Goal: Task Accomplishment & Management: Manage account settings

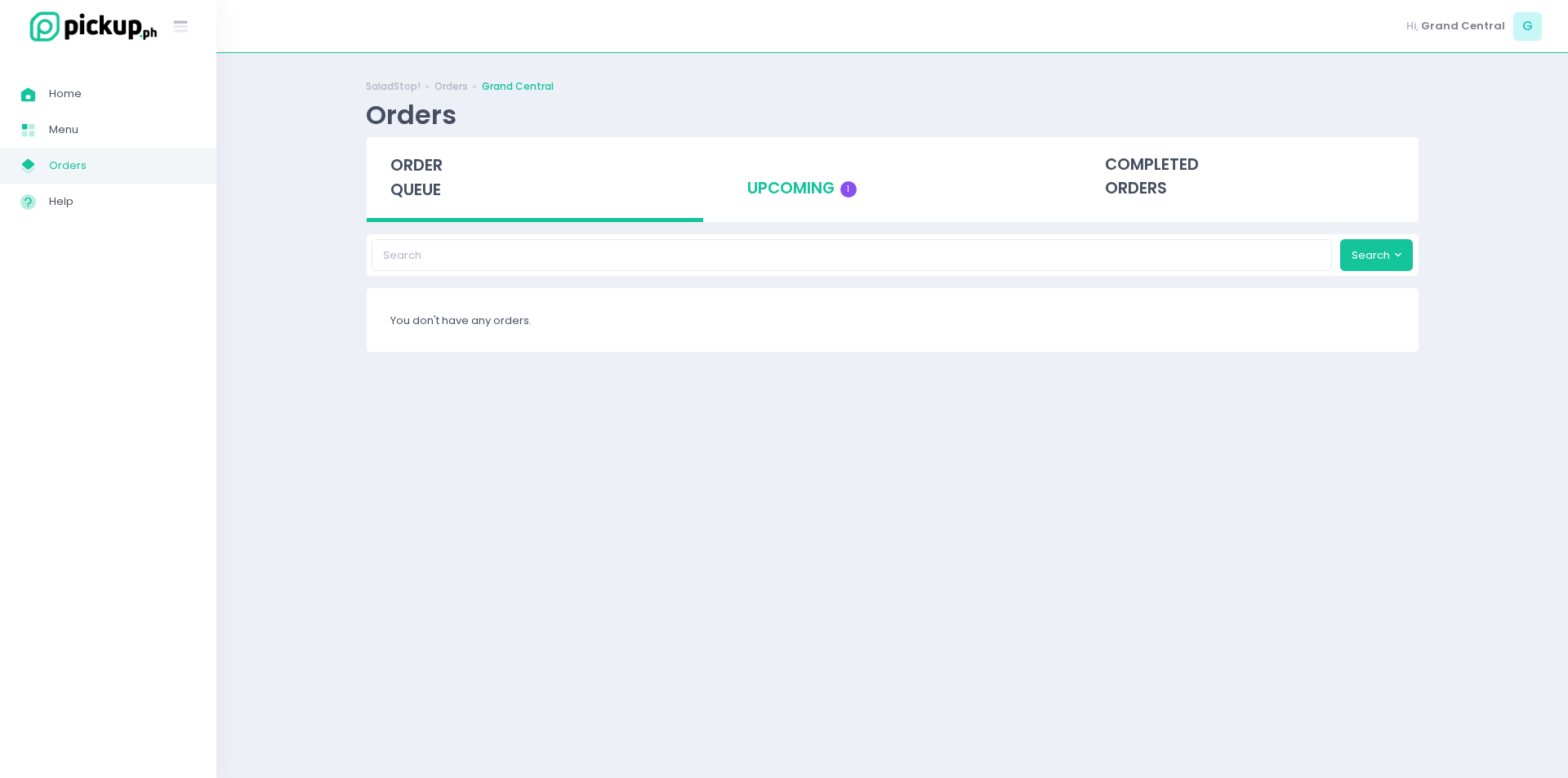
click at [830, 169] on div "upcoming 1" at bounding box center [892, 177] width 337 height 80
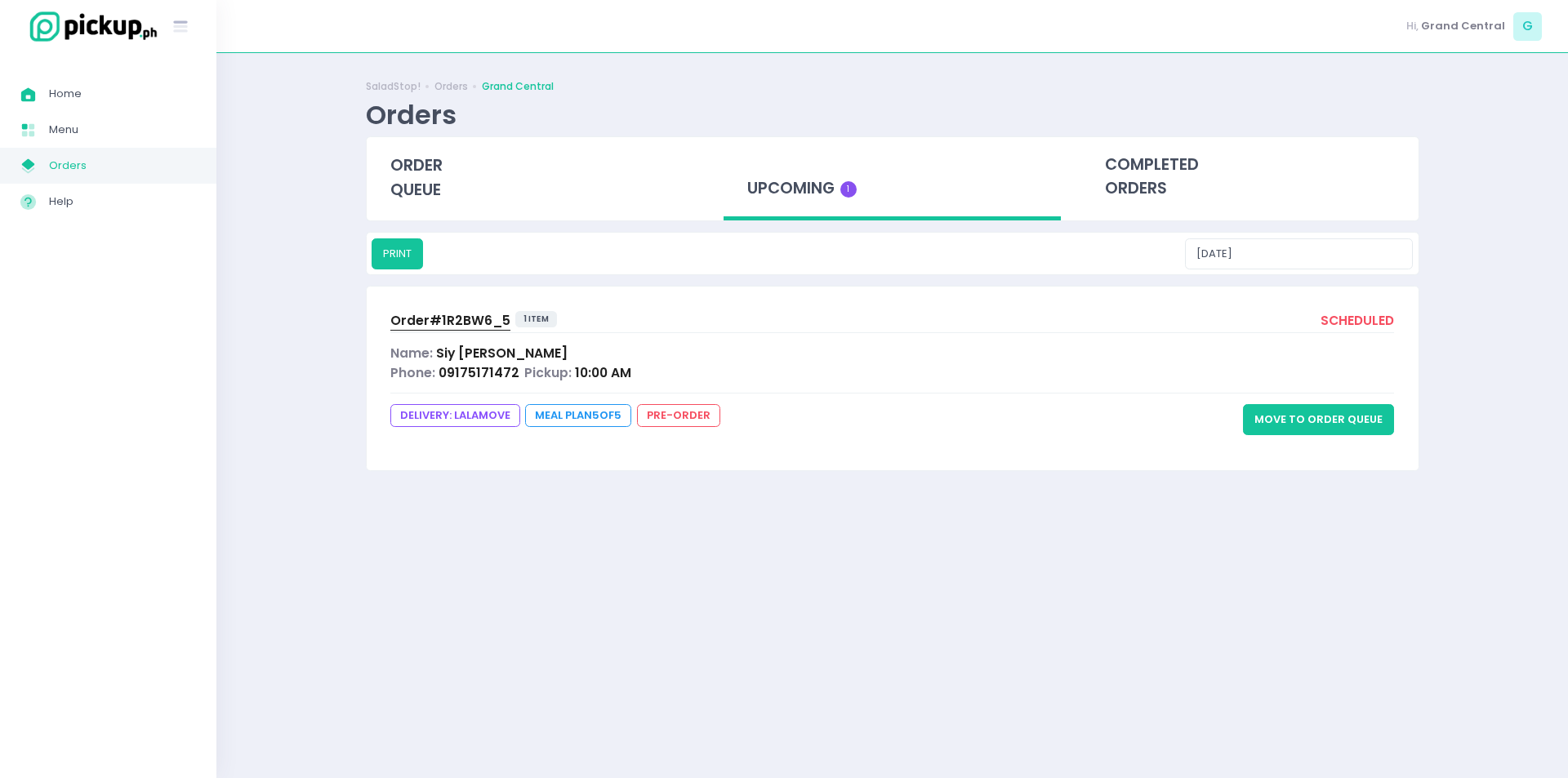
click at [1350, 418] on button "Move to Order Queue" at bounding box center [1319, 420] width 151 height 31
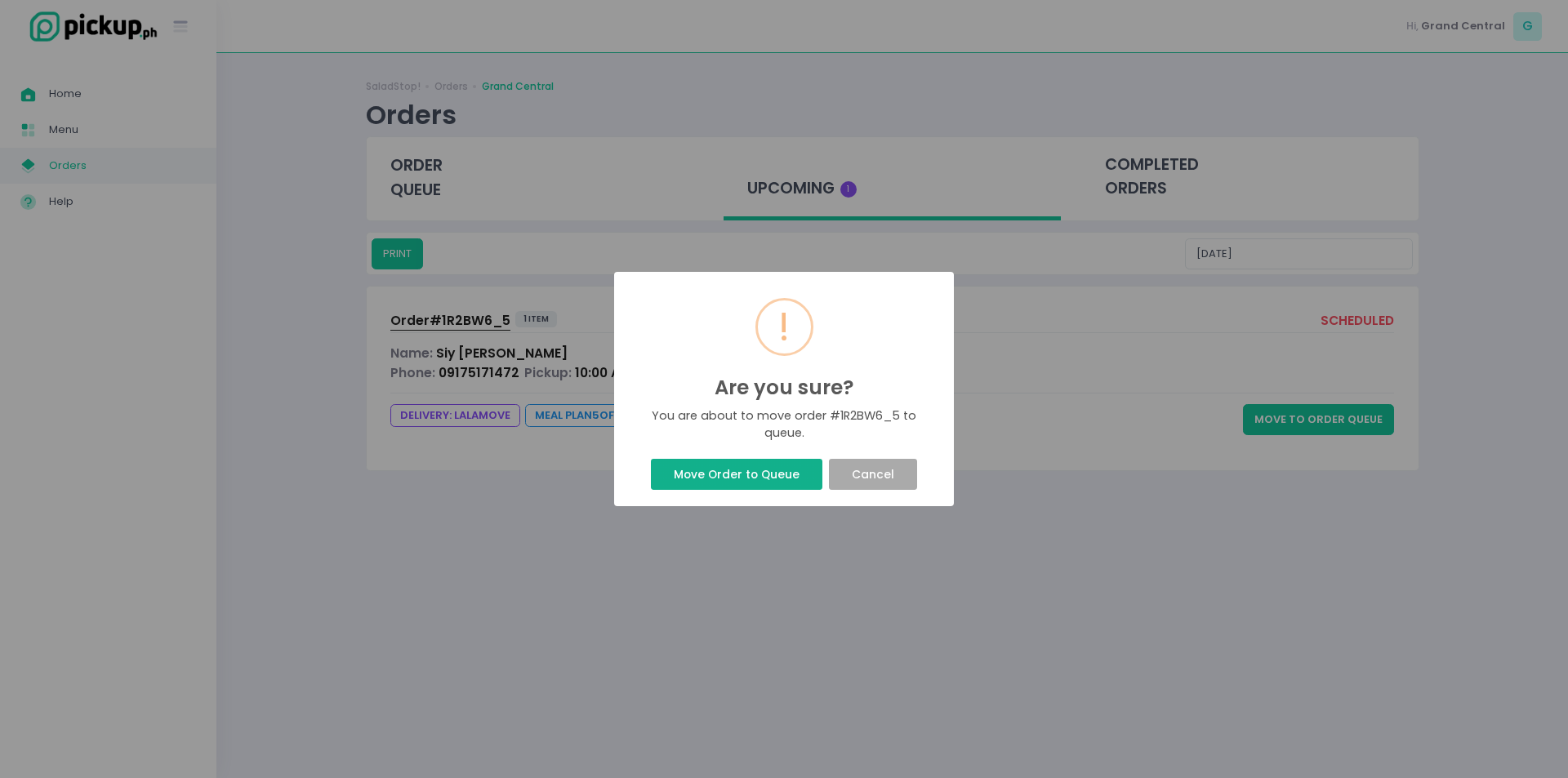
click at [784, 477] on button "Move Order to Queue" at bounding box center [736, 474] width 170 height 31
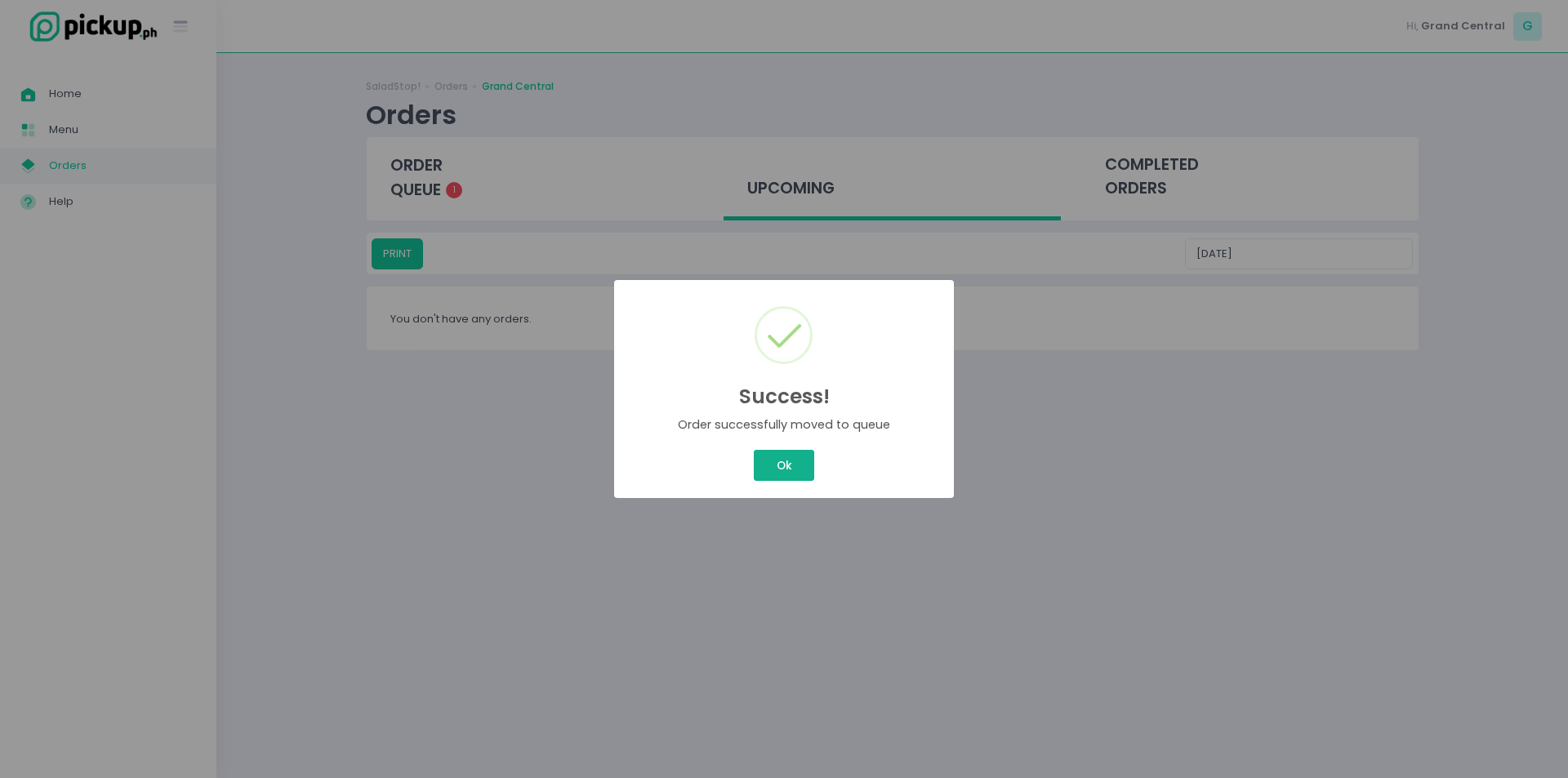
click at [794, 454] on button "Ok" at bounding box center [784, 465] width 61 height 31
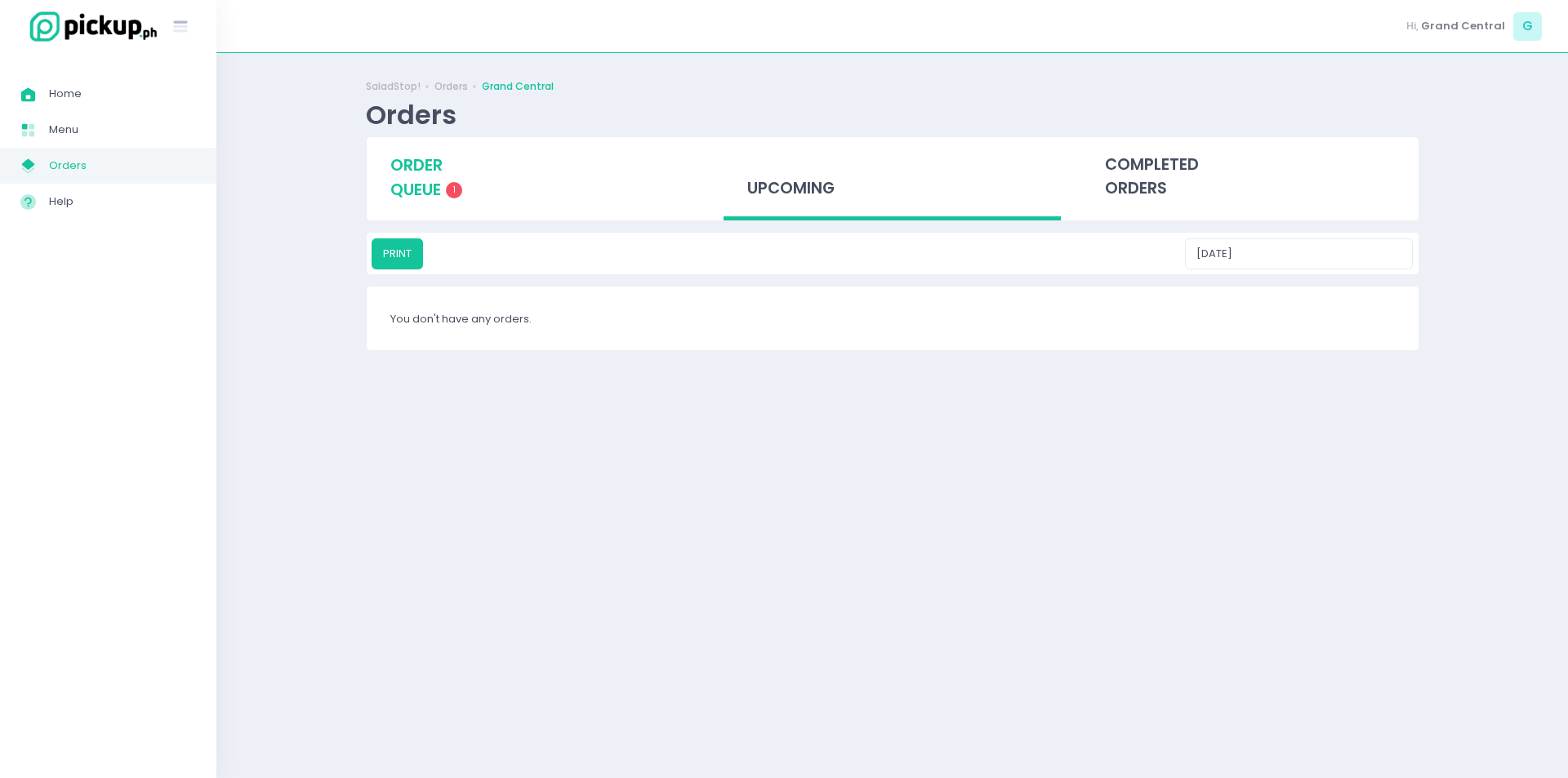
click at [437, 190] on span "order queue" at bounding box center [416, 177] width 53 height 46
click at [436, 190] on span "order queue" at bounding box center [410, 177] width 53 height 46
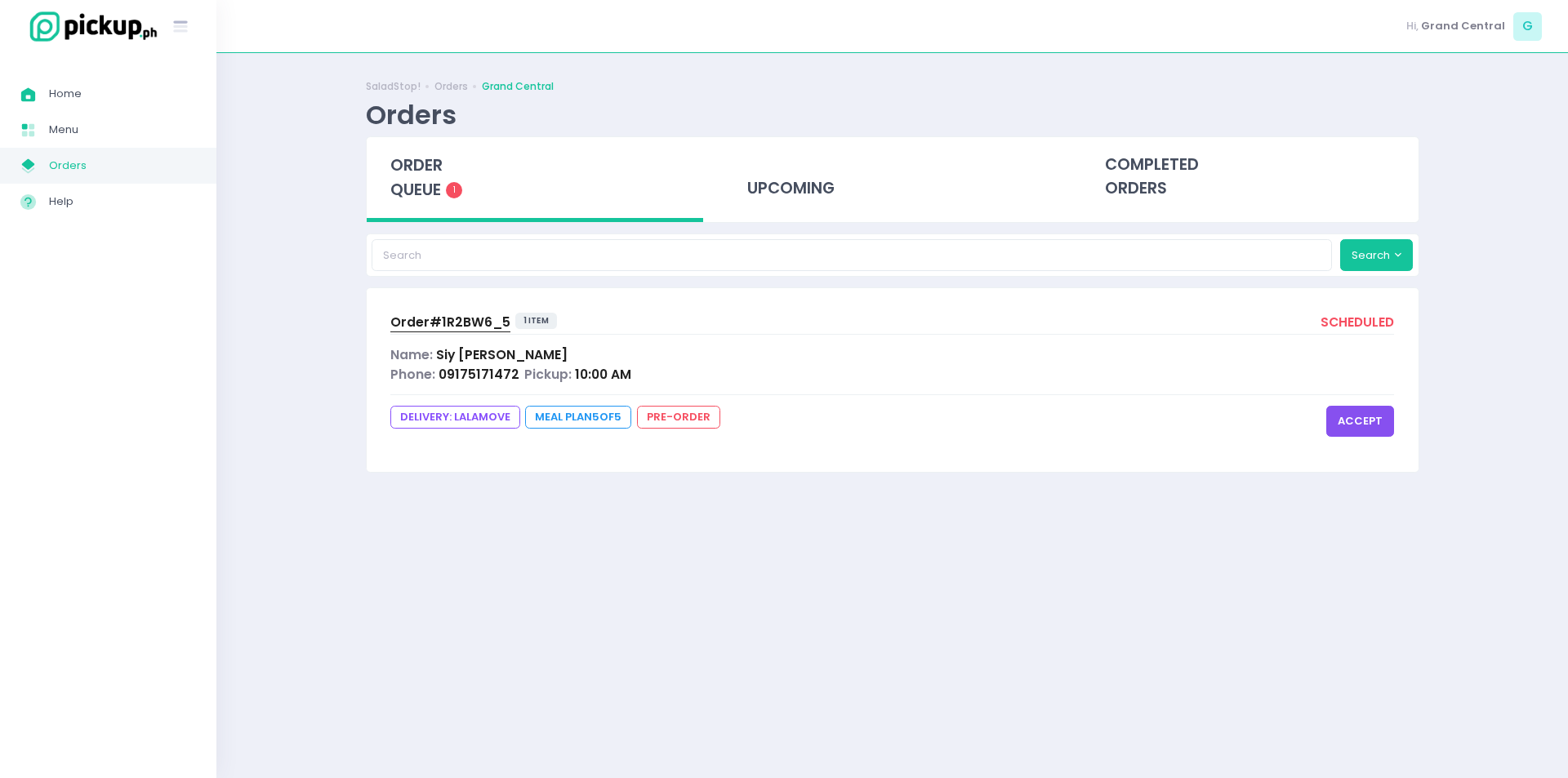
click at [1360, 423] on button "accept" at bounding box center [1360, 422] width 68 height 31
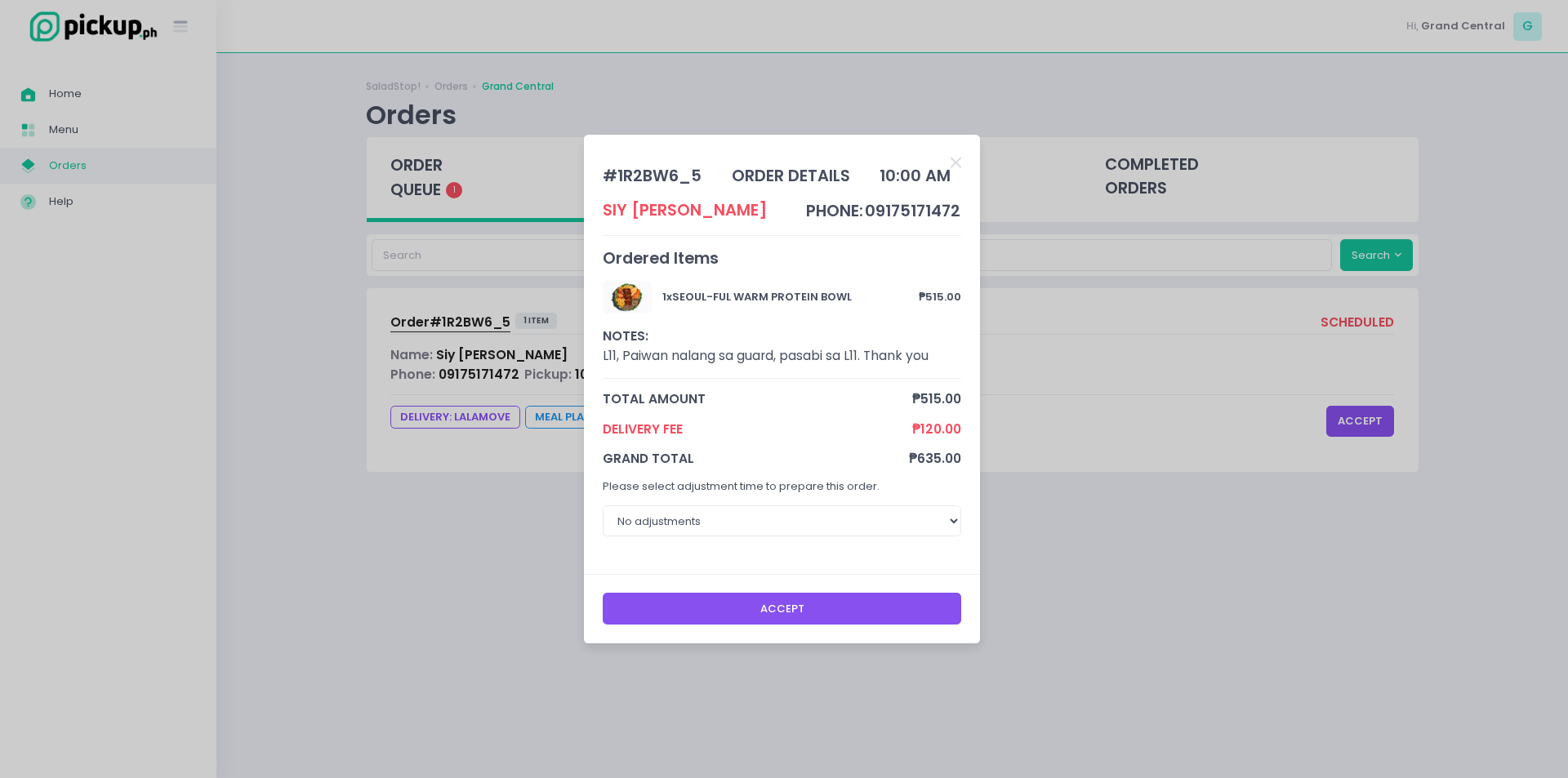
click at [770, 600] on button "Accept" at bounding box center [783, 608] width 359 height 31
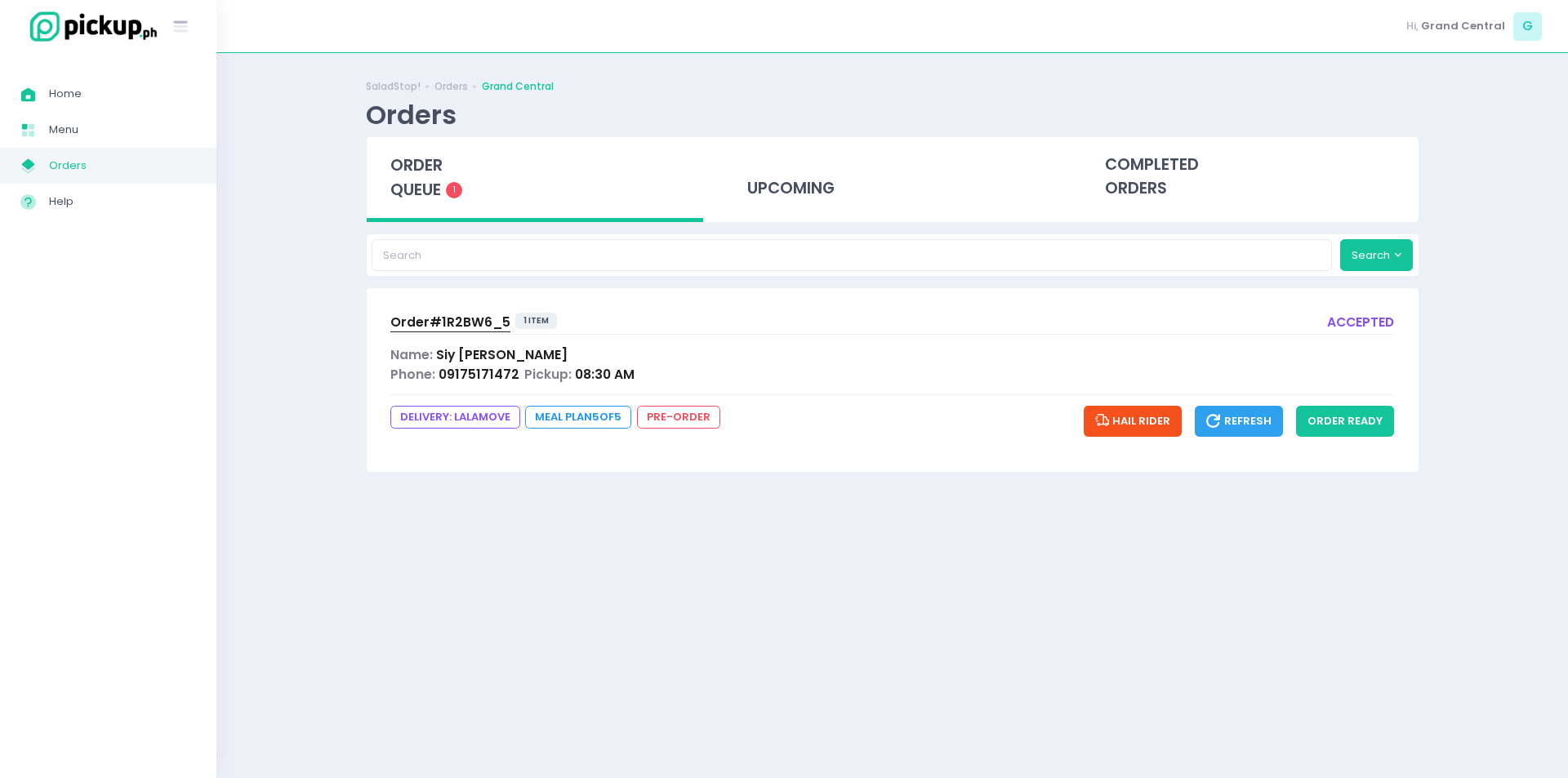
click at [464, 421] on span "DELIVERY: lalamove" at bounding box center [454, 417] width 130 height 23
click at [452, 324] on span "Order# 1R2BW6_5" at bounding box center [450, 322] width 120 height 17
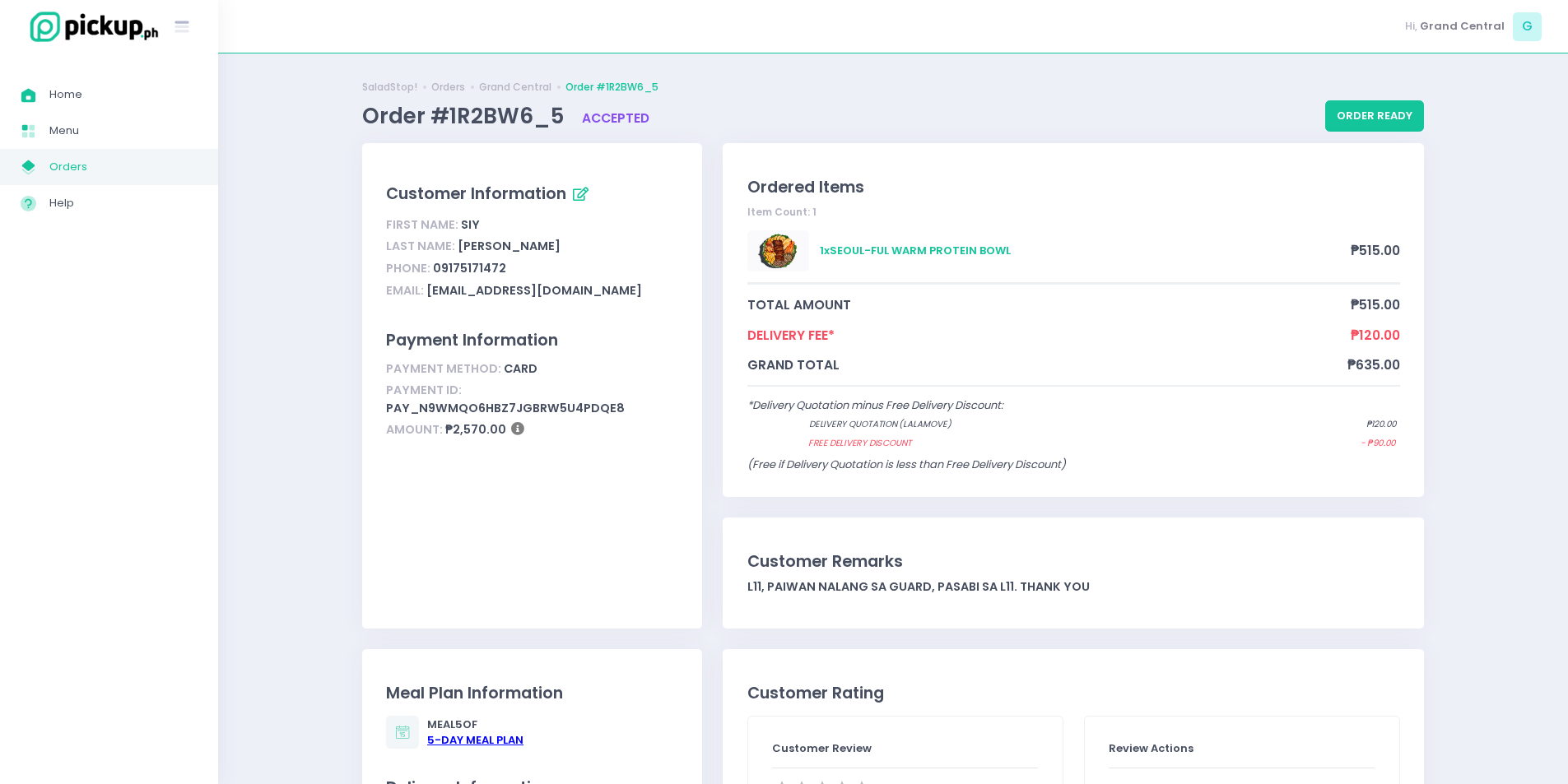
click at [76, 178] on link "My Store Created with Sketch. Orders" at bounding box center [109, 167] width 218 height 37
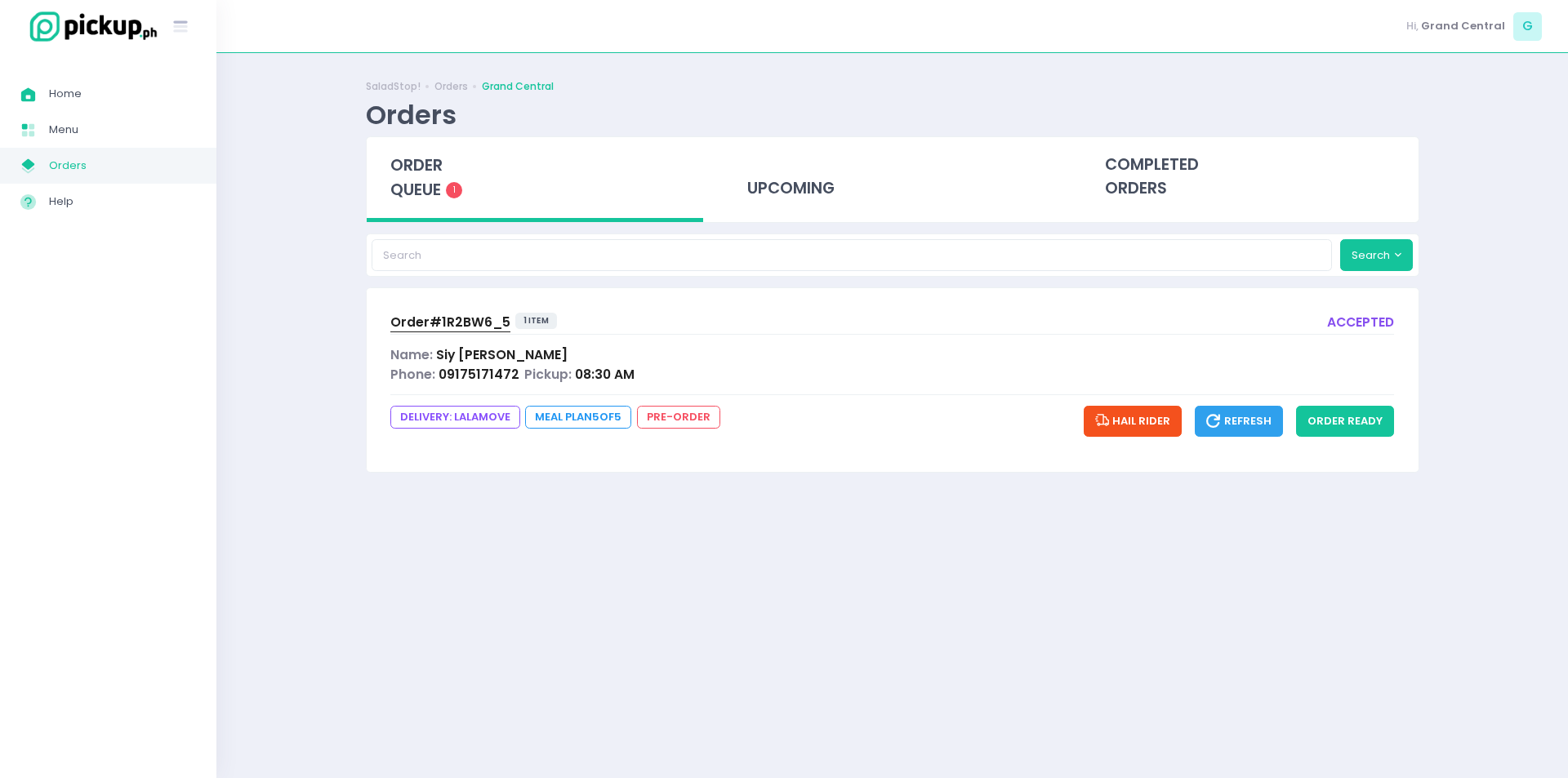
click at [450, 422] on span "DELIVERY: lalamove" at bounding box center [454, 417] width 130 height 23
click at [450, 324] on span "Order# 1R2BW6_5" at bounding box center [450, 322] width 120 height 17
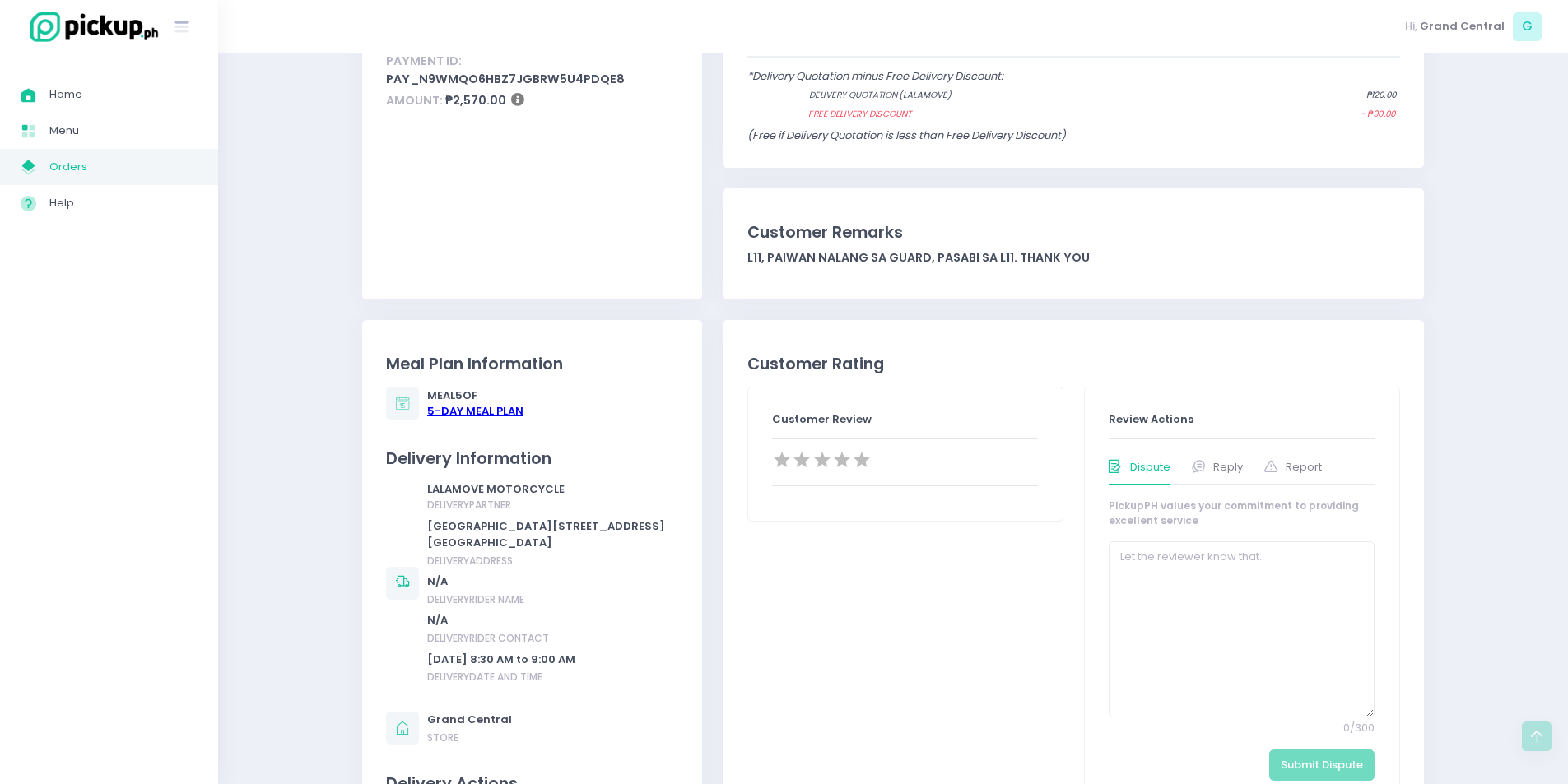
scroll to position [493, 0]
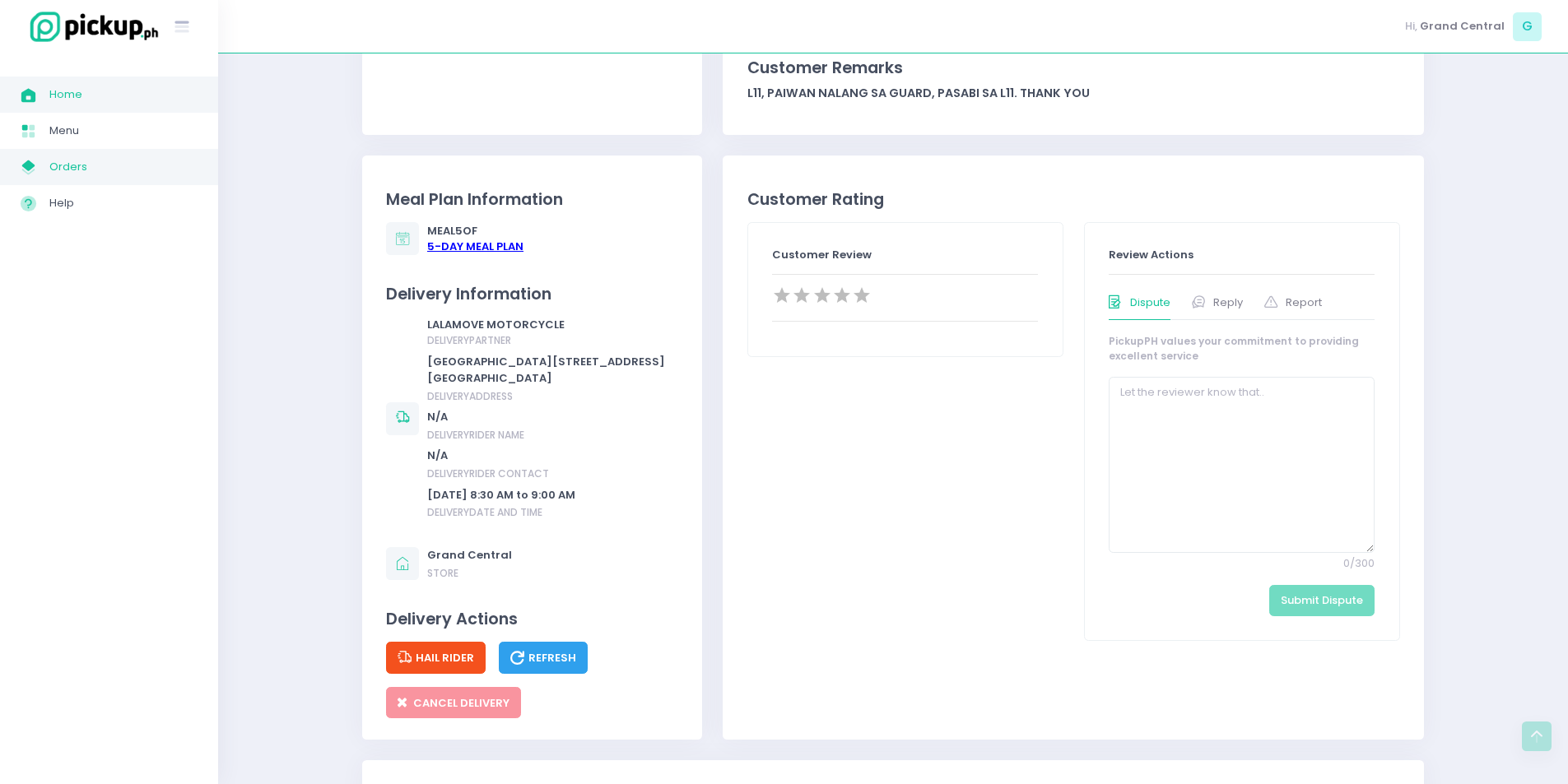
click at [110, 96] on span "Home" at bounding box center [123, 94] width 148 height 21
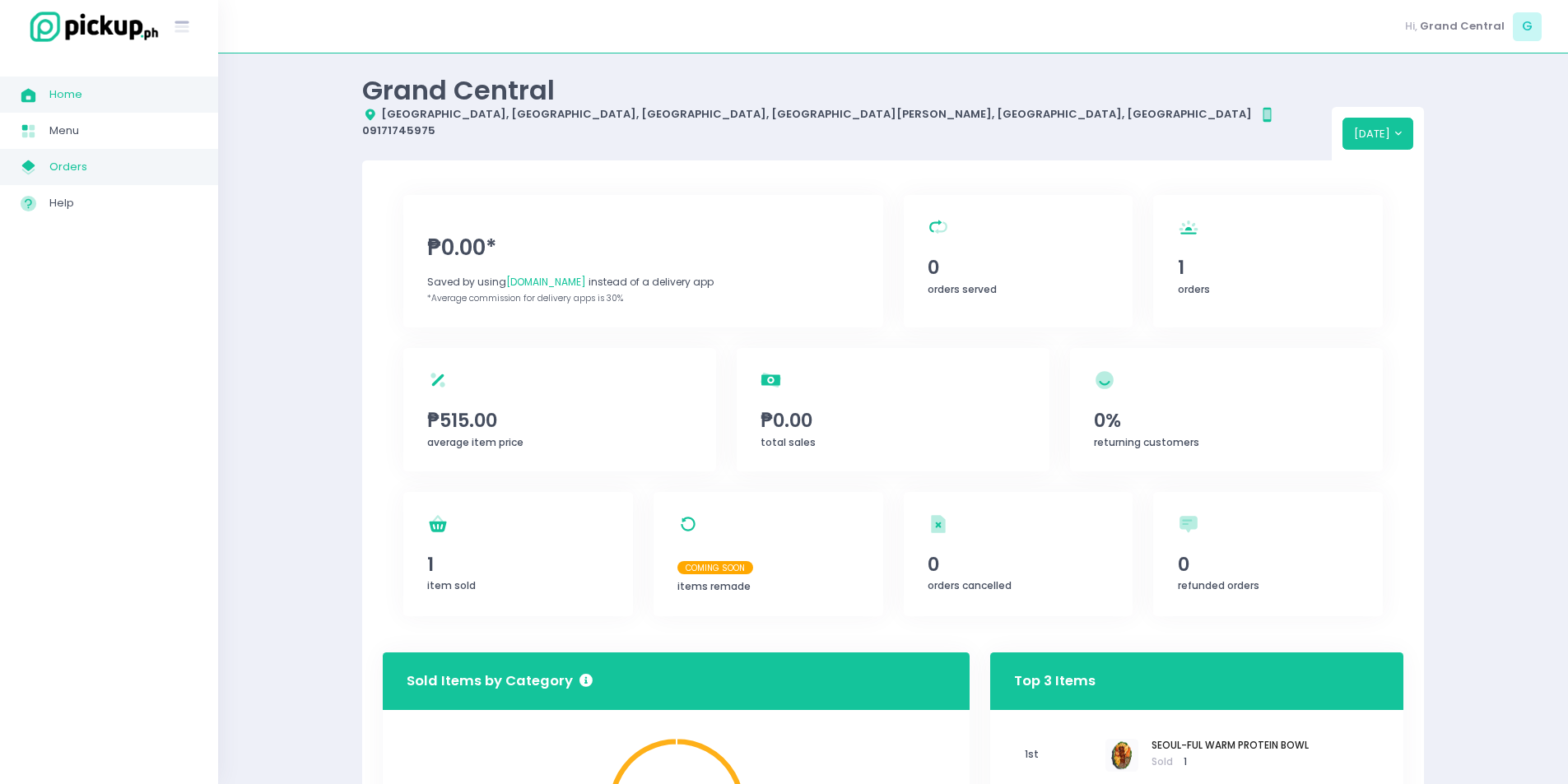
click at [87, 157] on span "Orders" at bounding box center [123, 166] width 148 height 21
